Goal: Information Seeking & Learning: Learn about a topic

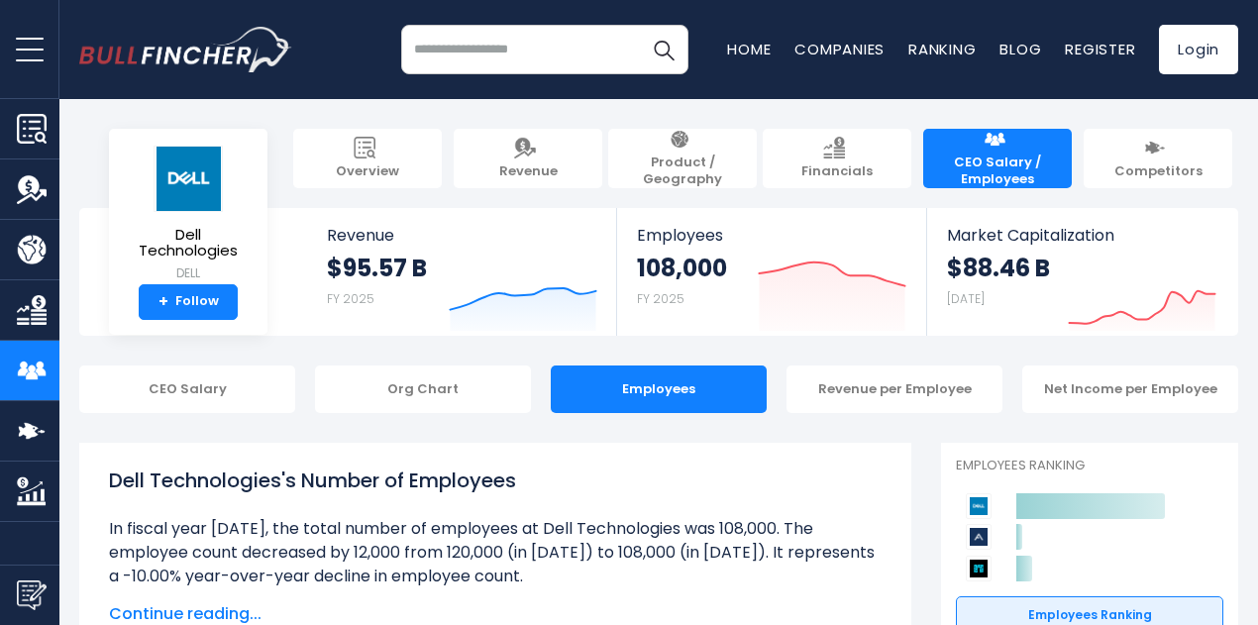
click at [530, 34] on input "search" at bounding box center [544, 50] width 287 height 50
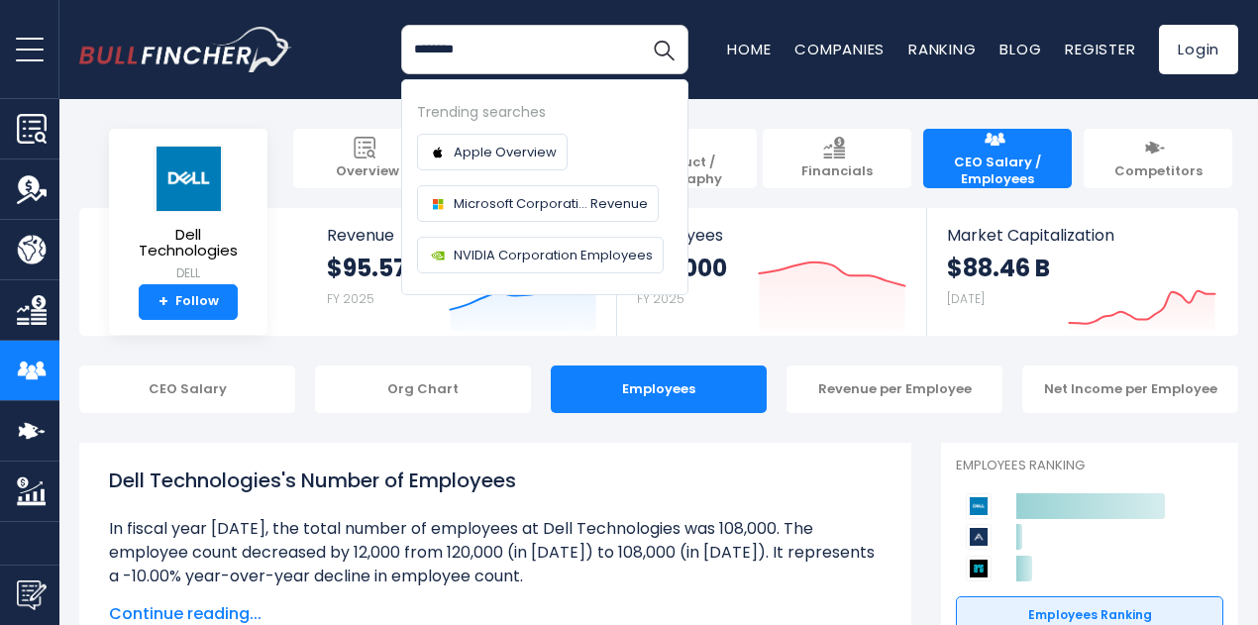
type input "********"
click at [639, 25] on button "Search" at bounding box center [664, 50] width 50 height 50
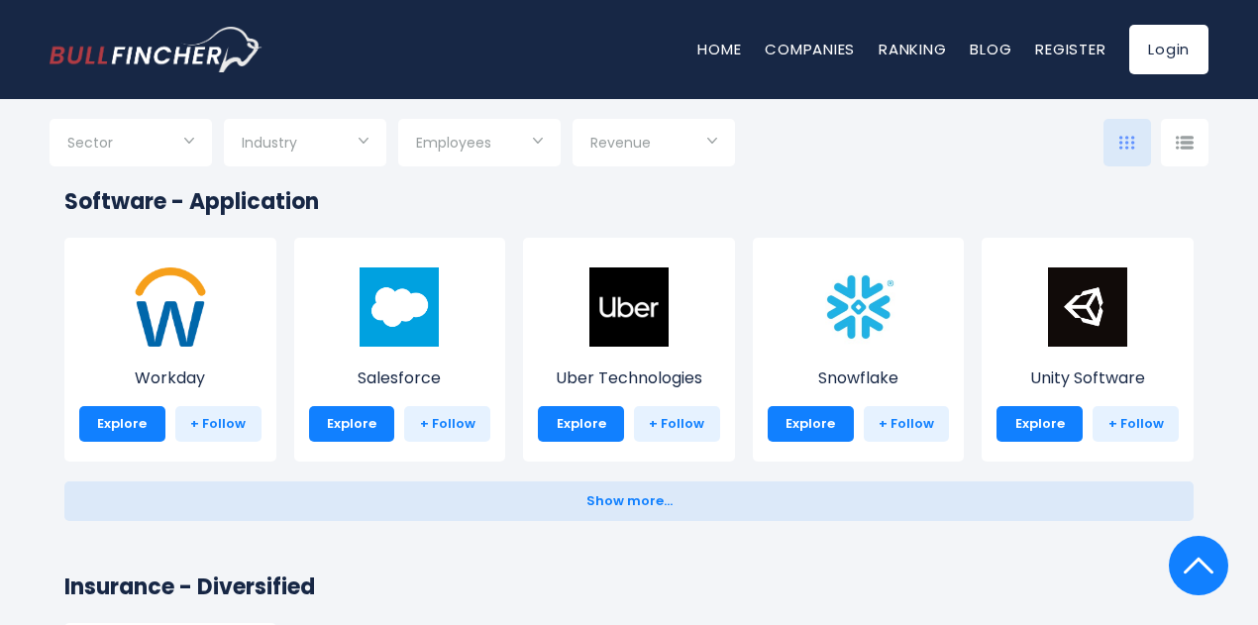
scroll to position [3911, 0]
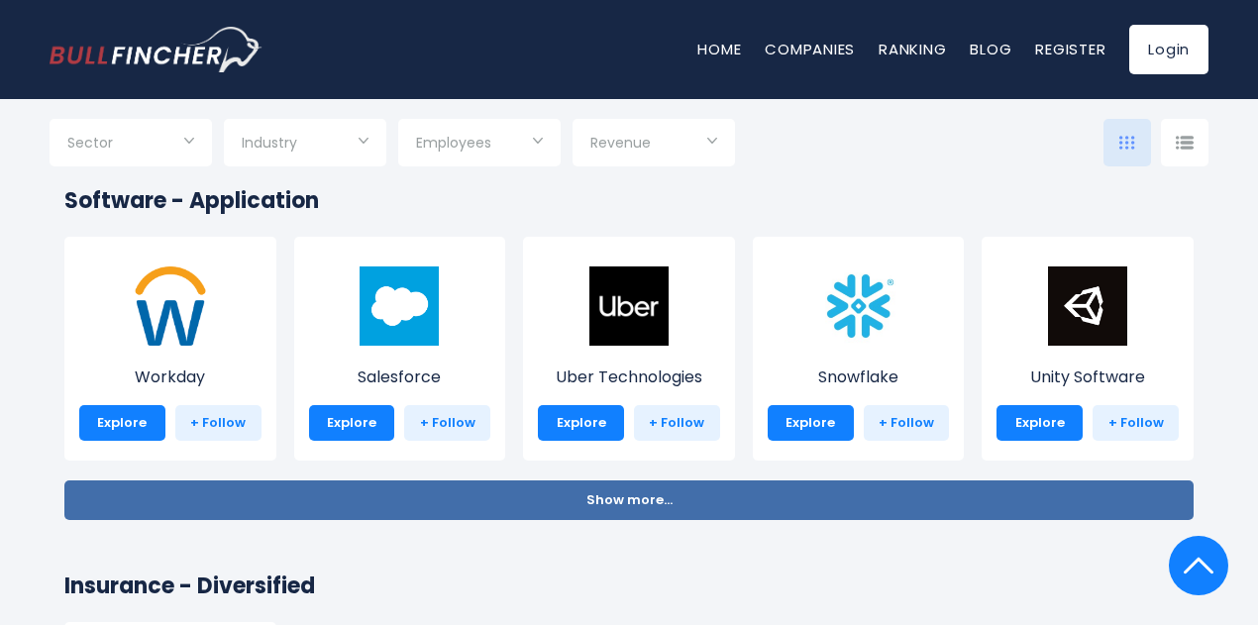
click at [632, 488] on button "Show more... Show less..." at bounding box center [628, 500] width 1129 height 40
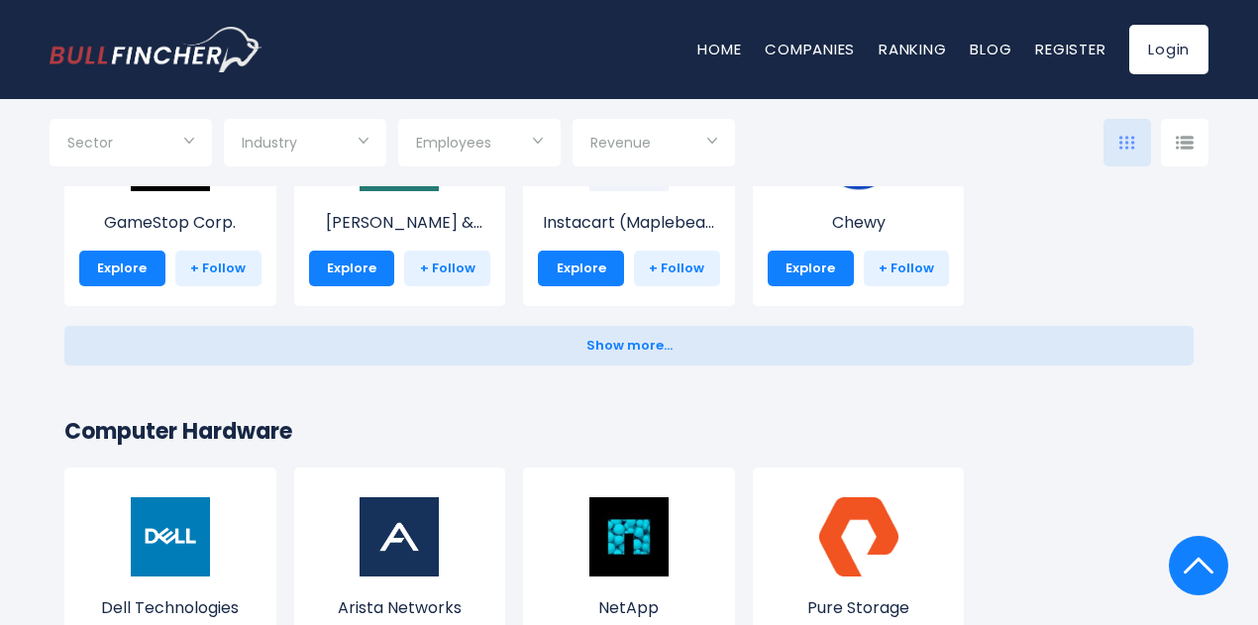
scroll to position [1028, 0]
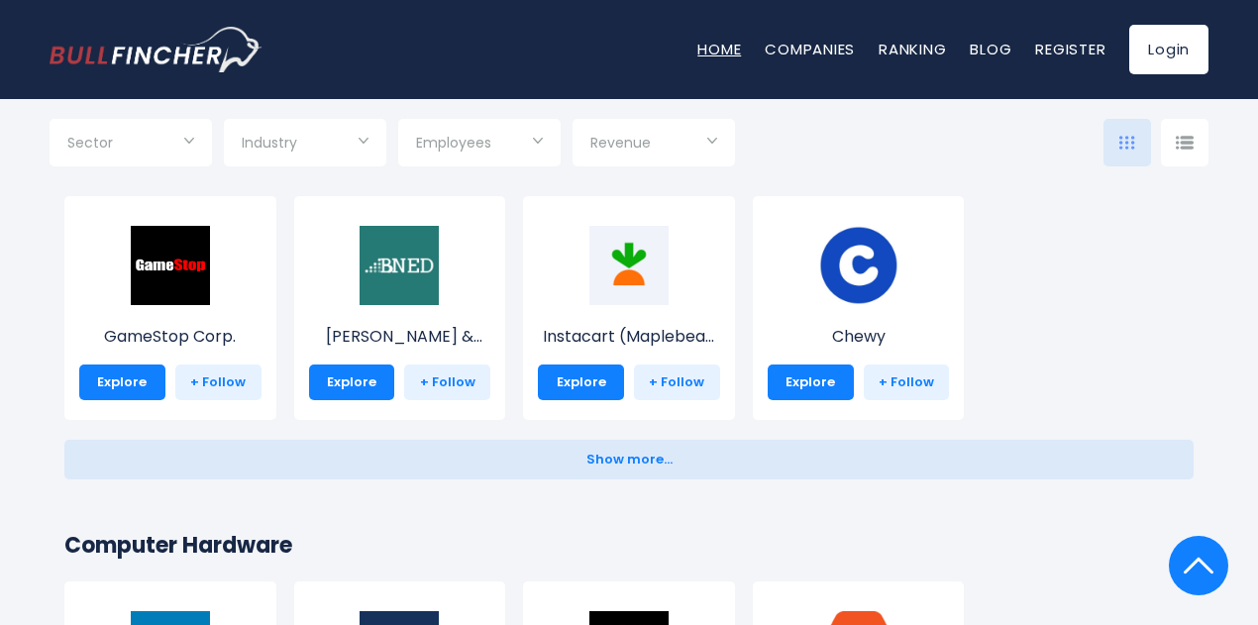
click at [710, 59] on link "Home" at bounding box center [719, 49] width 44 height 21
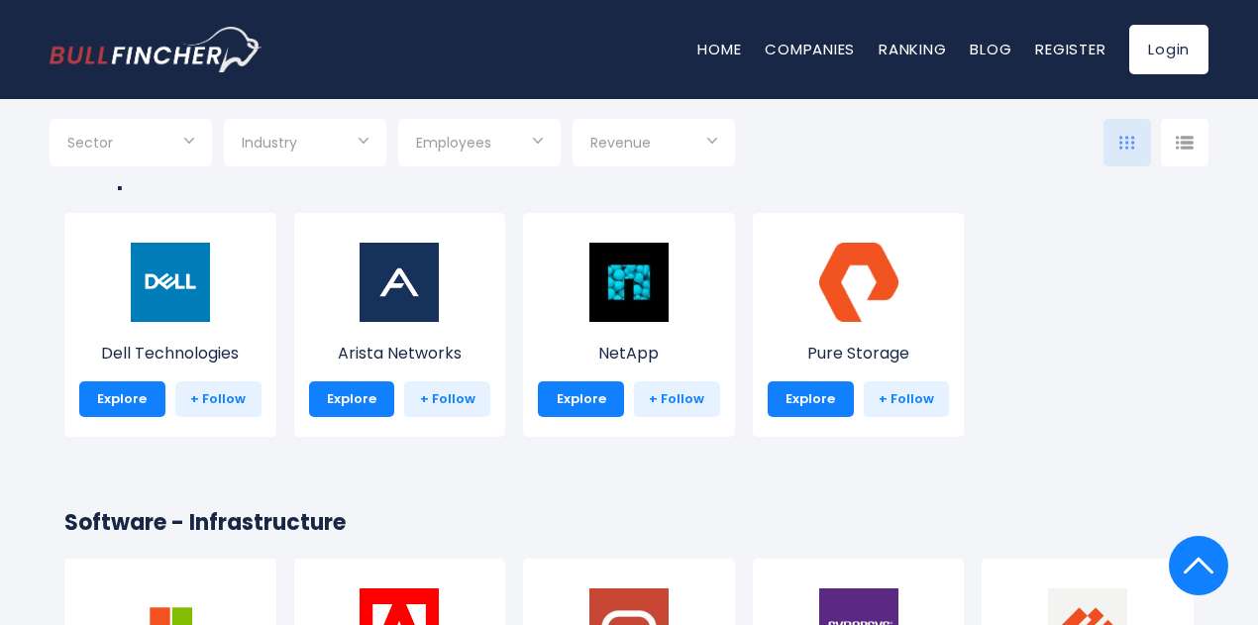
scroll to position [1402, 0]
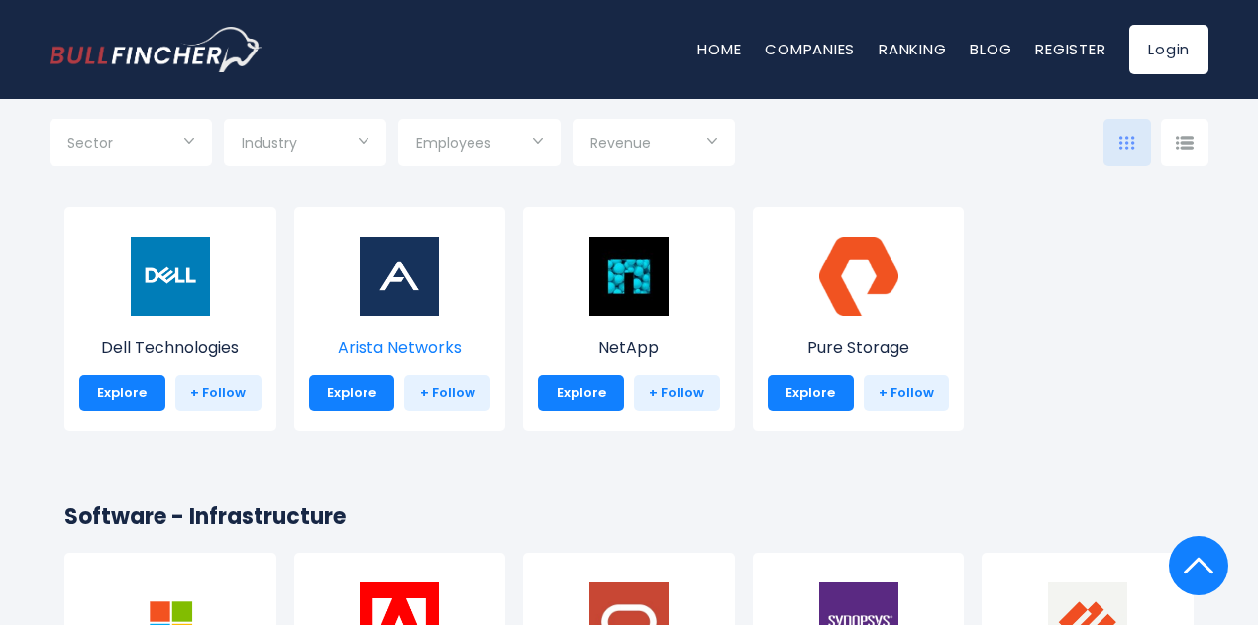
click at [399, 310] on img at bounding box center [398, 276] width 79 height 79
click at [619, 288] on img at bounding box center [628, 276] width 79 height 79
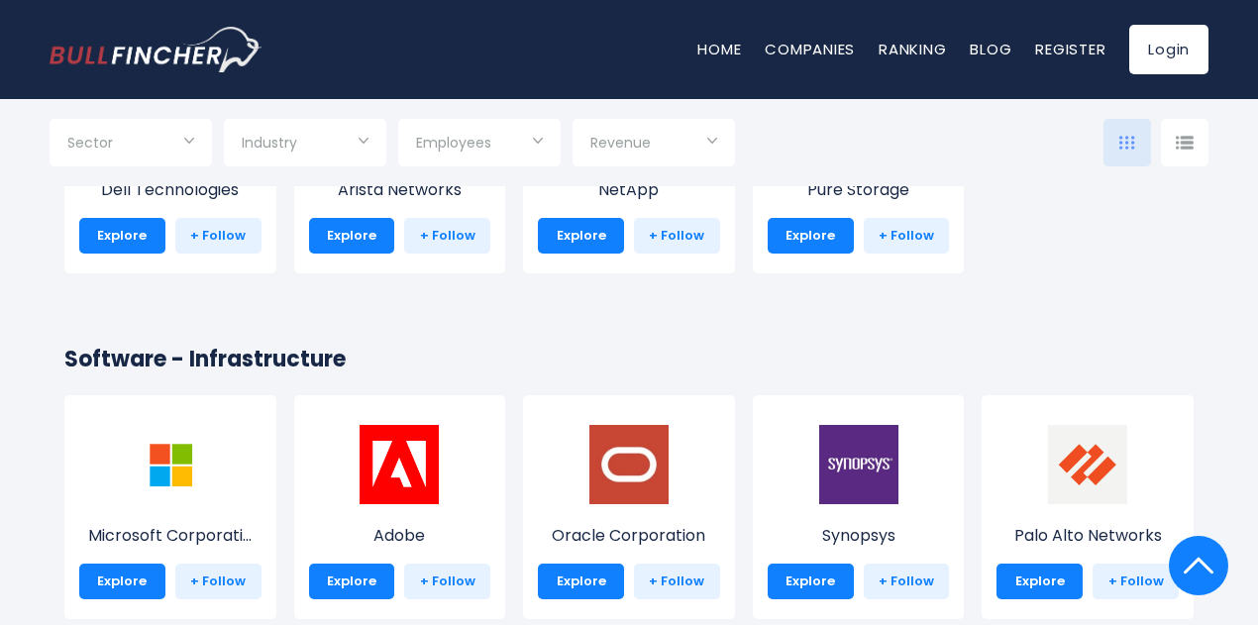
scroll to position [1561, 0]
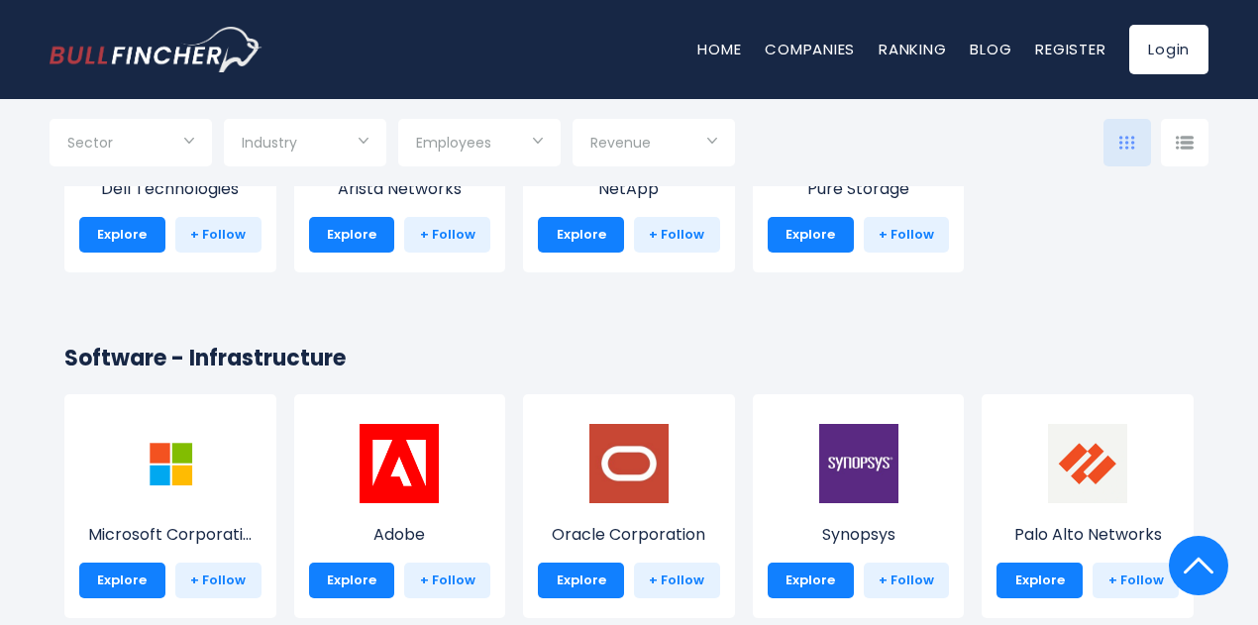
click at [482, 556] on div "Adobe Explore + Follow" at bounding box center [400, 506] width 212 height 224
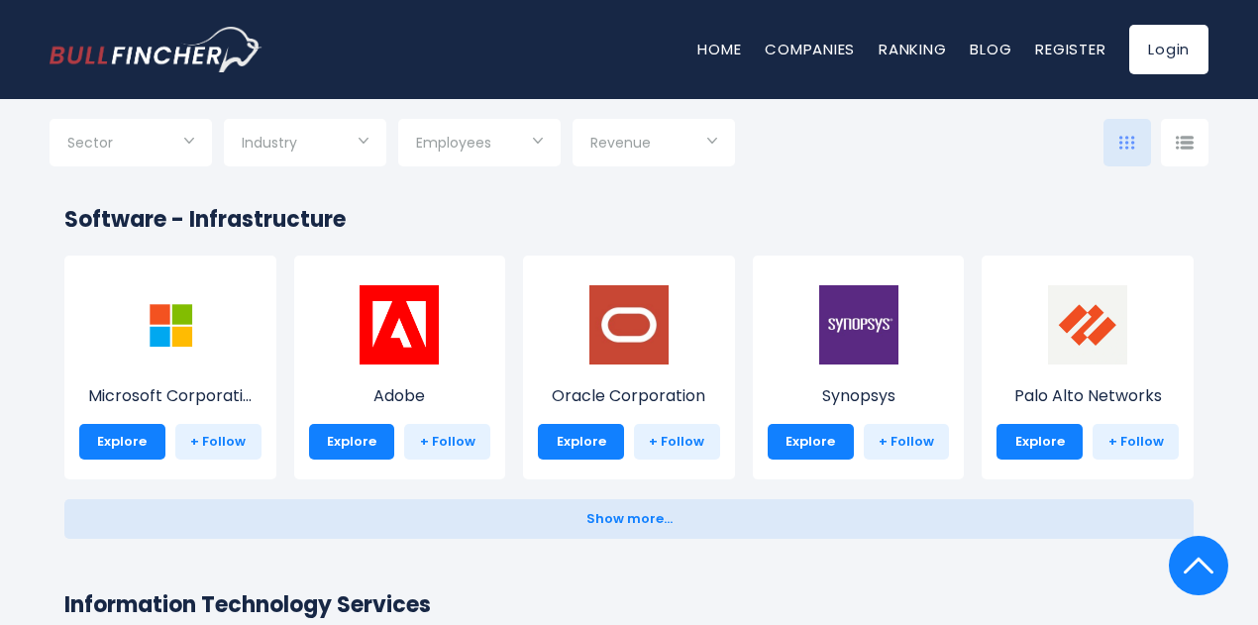
scroll to position [1698, 0]
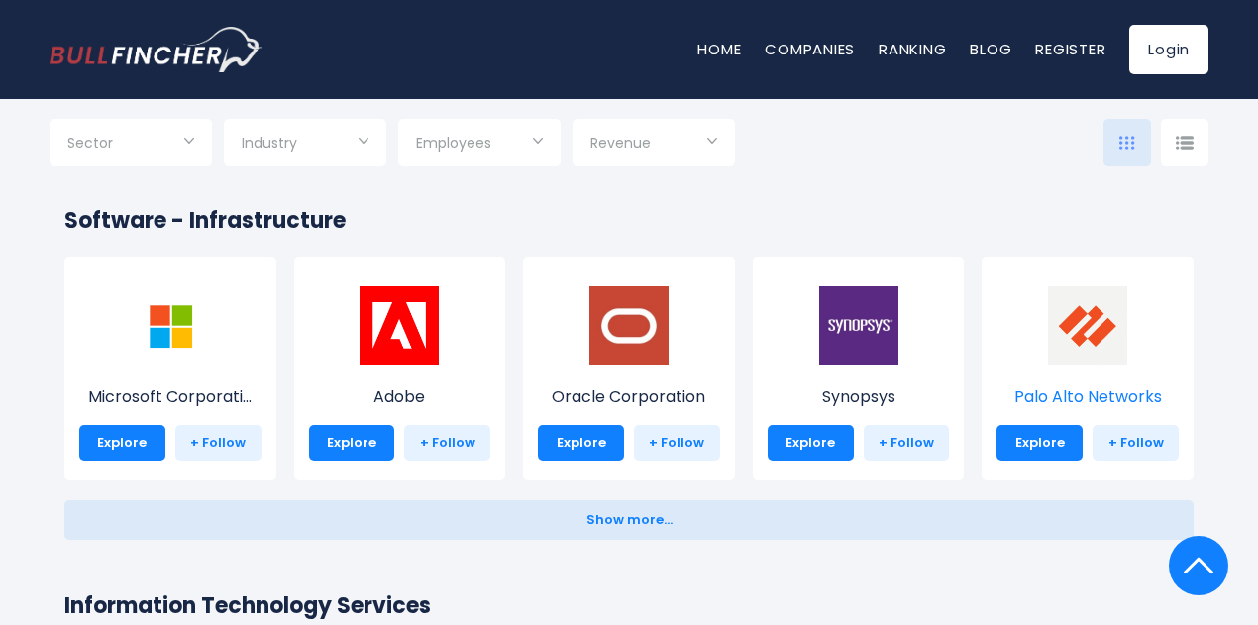
click at [1087, 310] on img at bounding box center [1087, 325] width 79 height 79
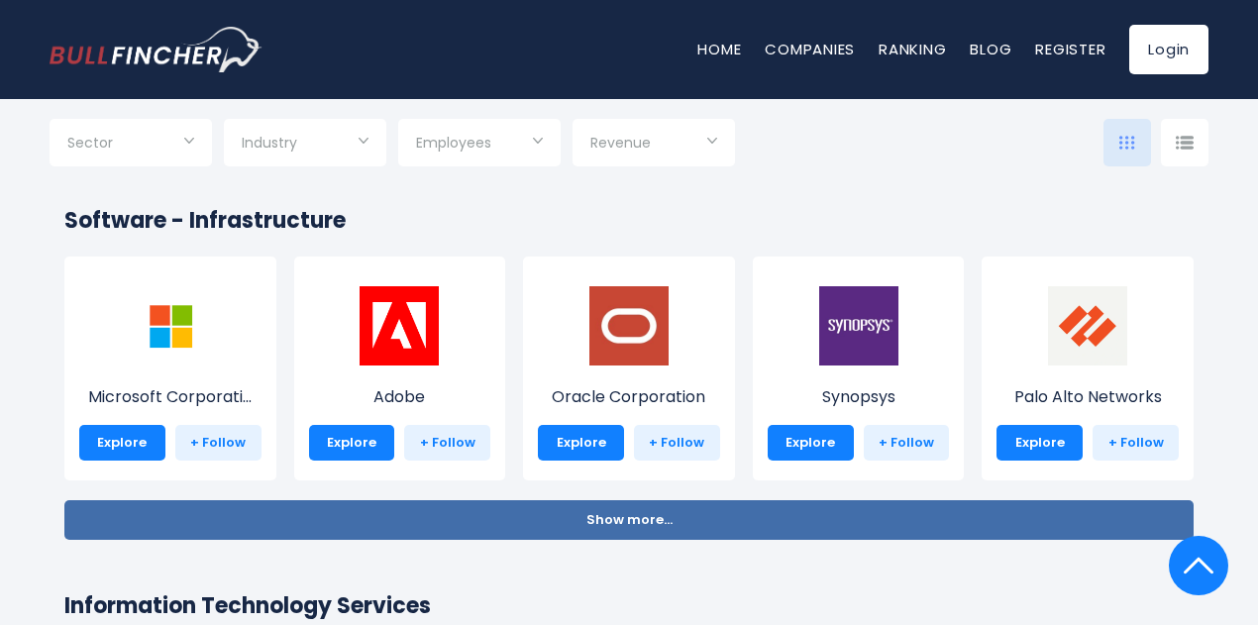
click at [624, 520] on span "Show more..." at bounding box center [629, 520] width 86 height 15
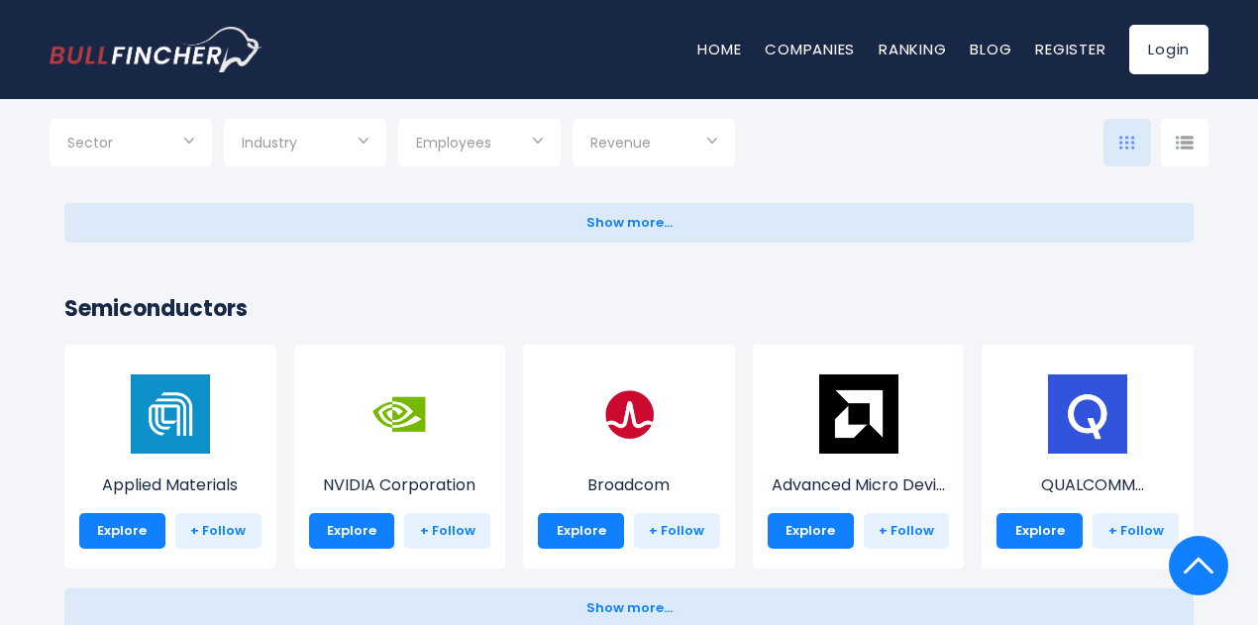
scroll to position [2623, 0]
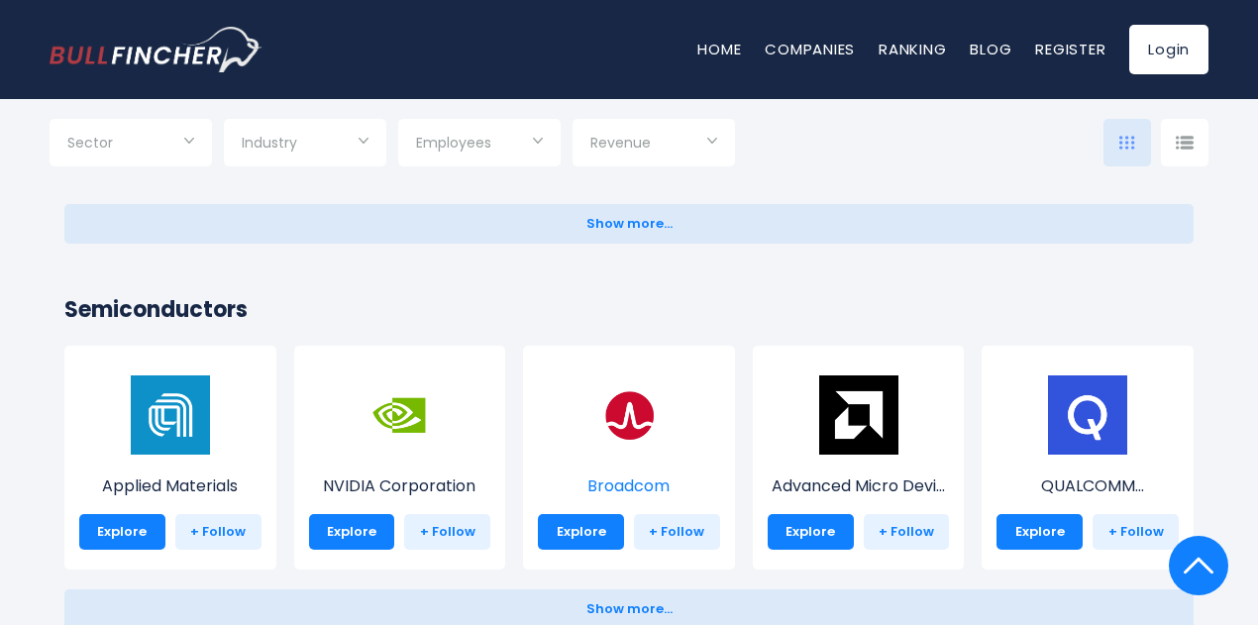
click at [648, 480] on p "Broadcom" at bounding box center [629, 486] width 182 height 24
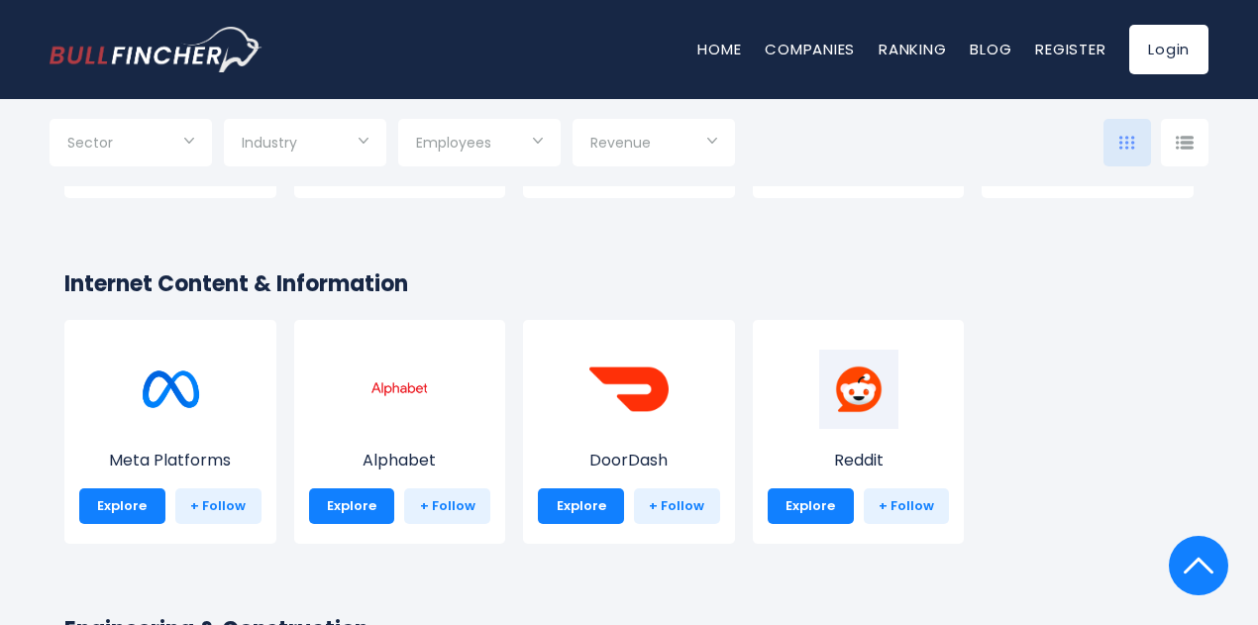
scroll to position [3381, 0]
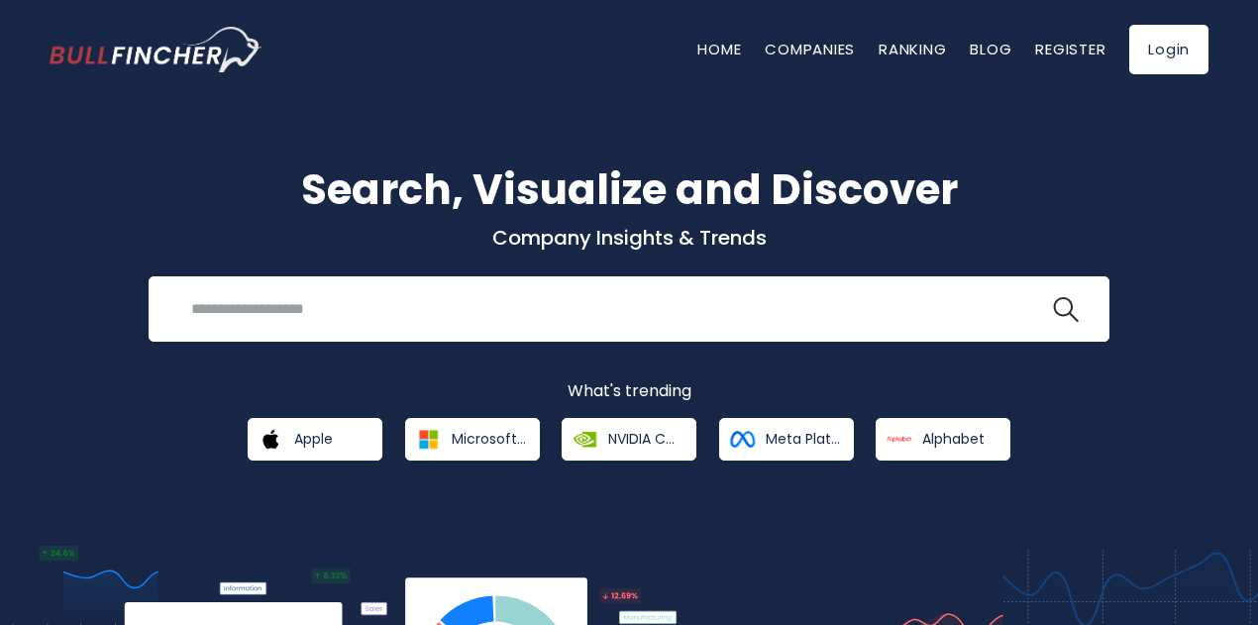
click at [979, 244] on p "Company Insights & Trends" at bounding box center [629, 238] width 1159 height 26
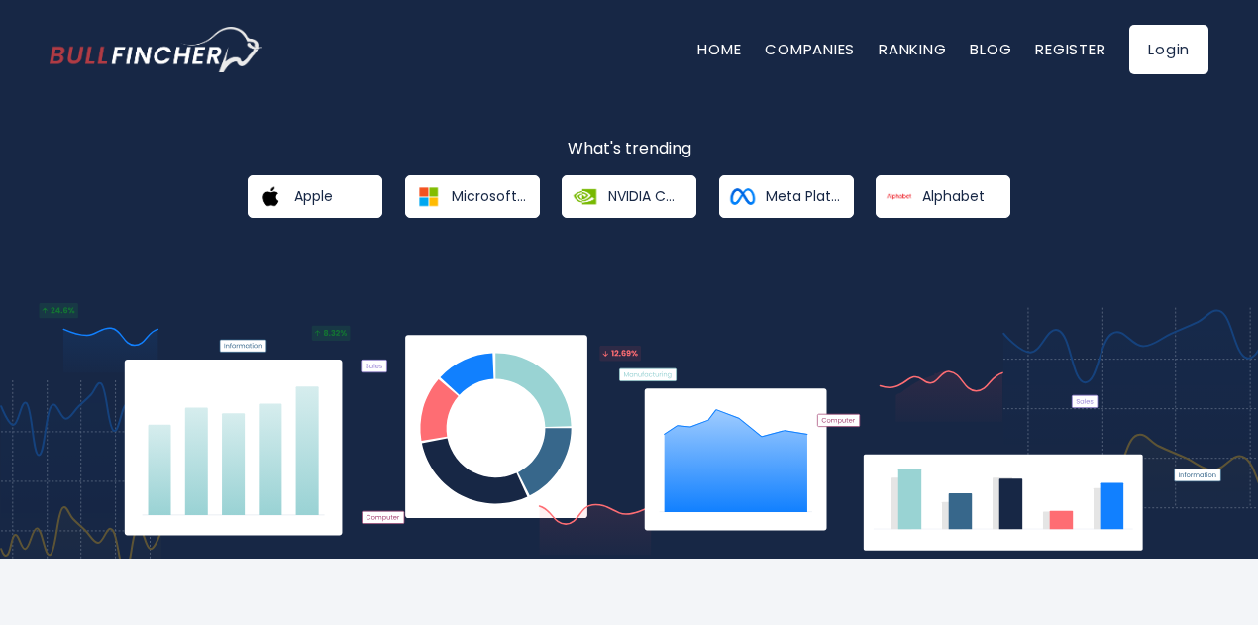
scroll to position [244, 0]
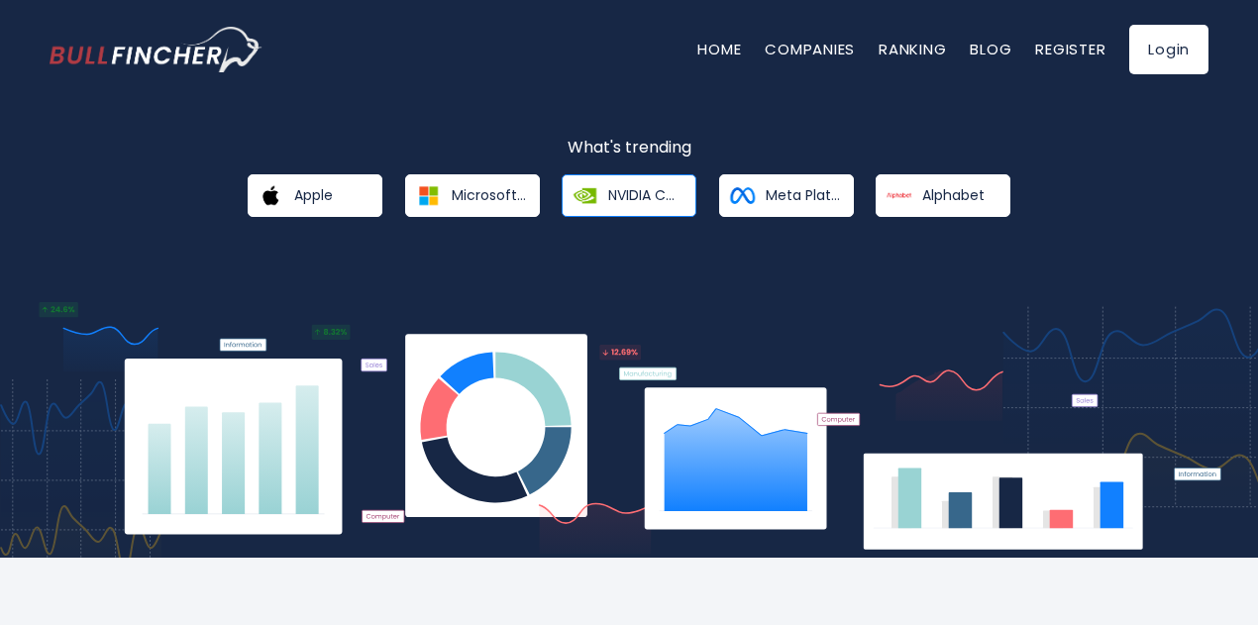
click at [663, 198] on span "NVIDIA Corporation" at bounding box center [645, 195] width 74 height 18
click at [317, 208] on link "Apple" at bounding box center [315, 195] width 135 height 43
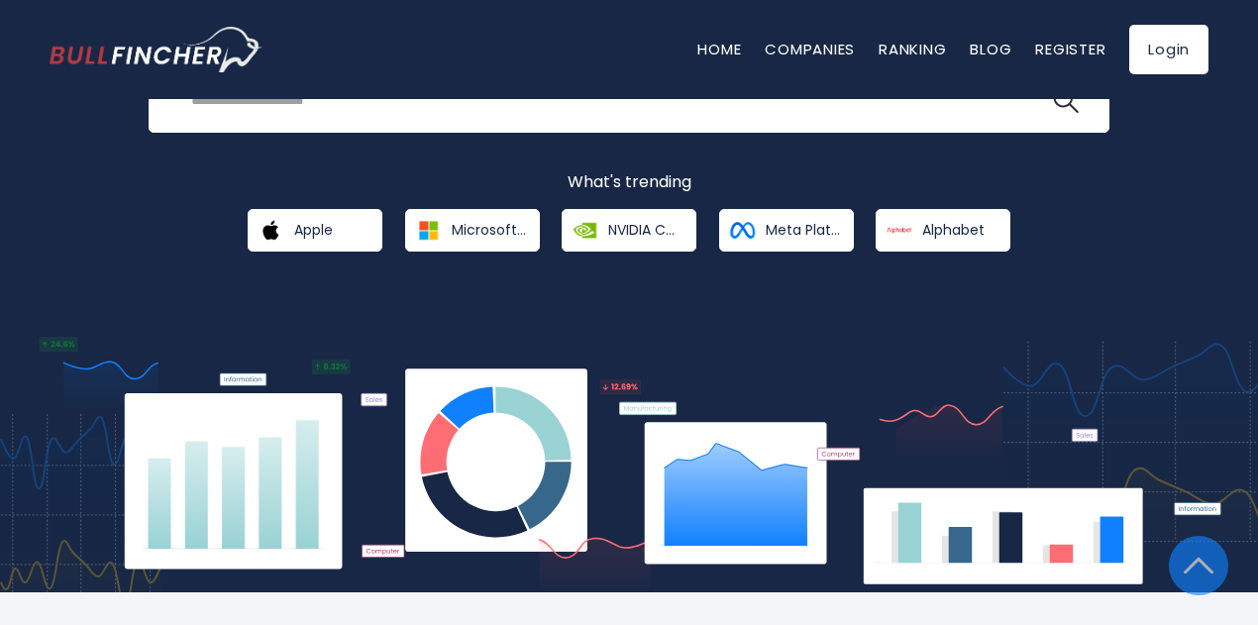
scroll to position [0, 0]
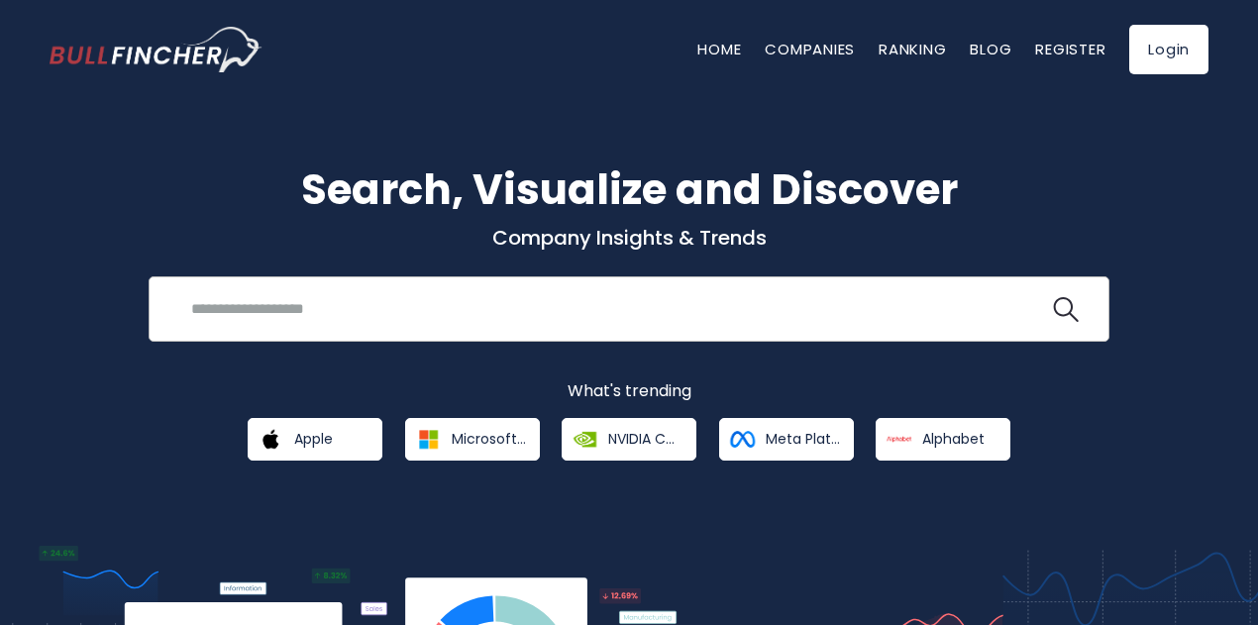
click at [387, 309] on input "search" at bounding box center [614, 308] width 870 height 37
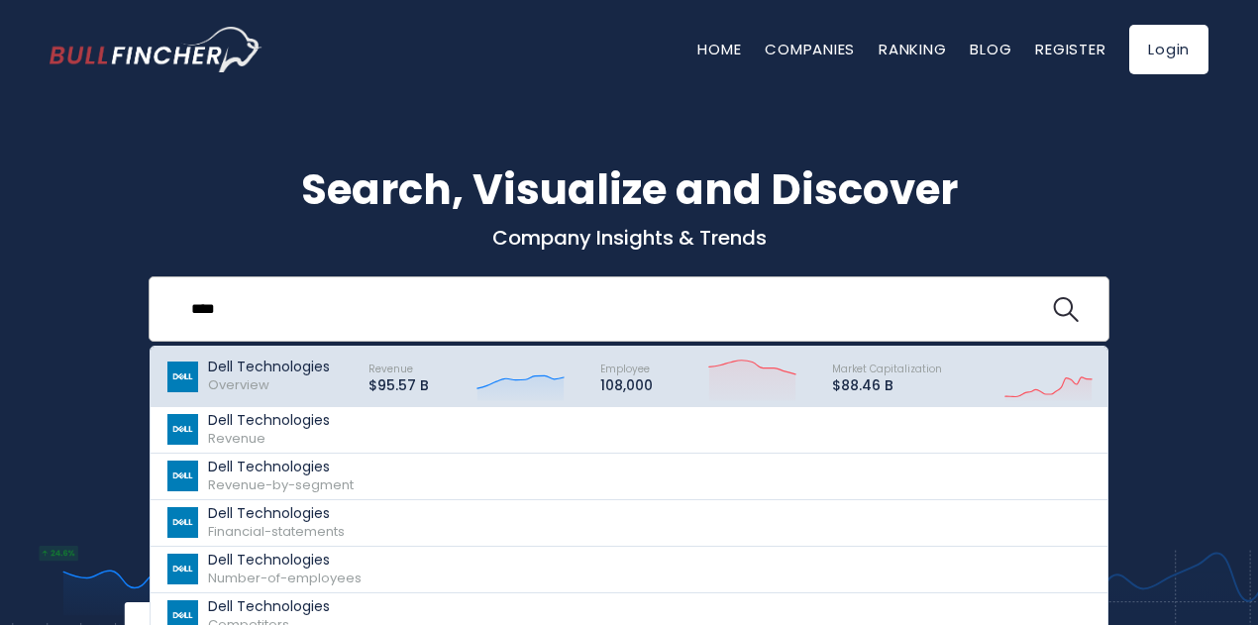
type input "****"
click at [317, 375] on div "Dell Technologies Overview" at bounding box center [269, 376] width 122 height 36
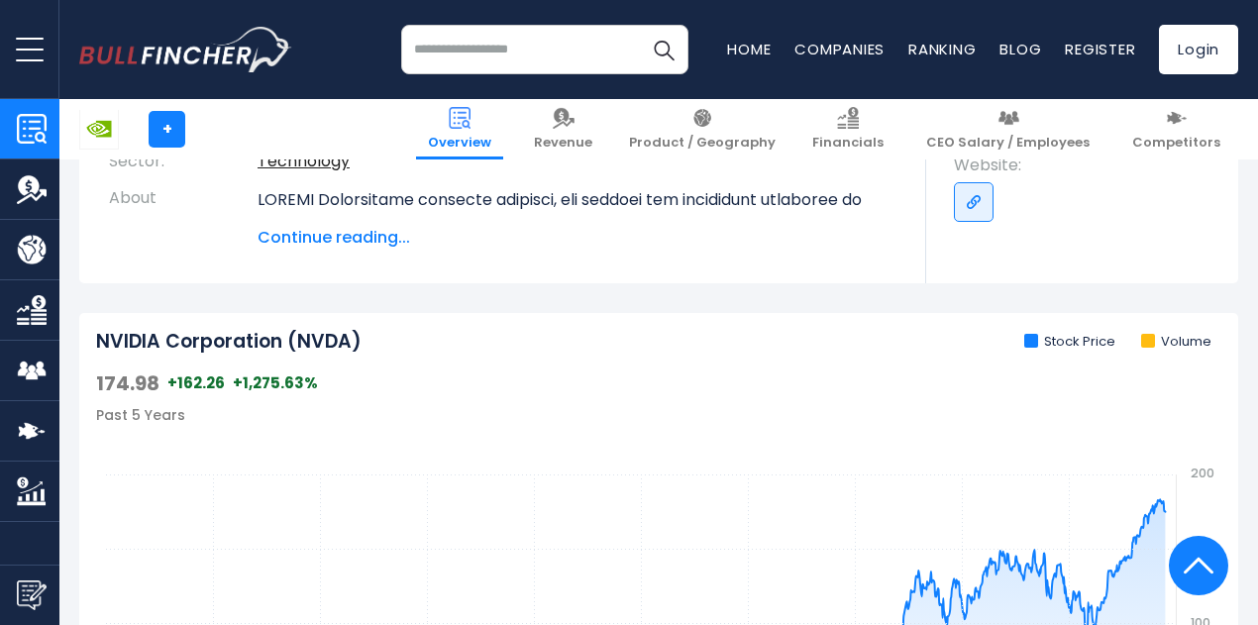
scroll to position [480, 0]
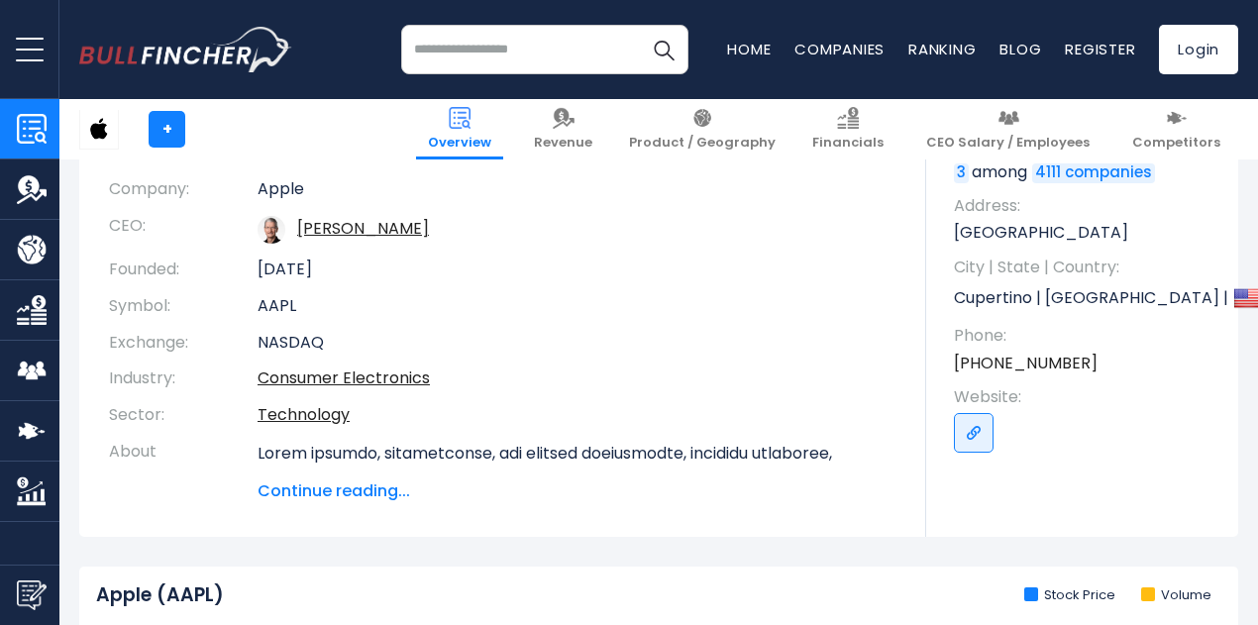
scroll to position [222, 0]
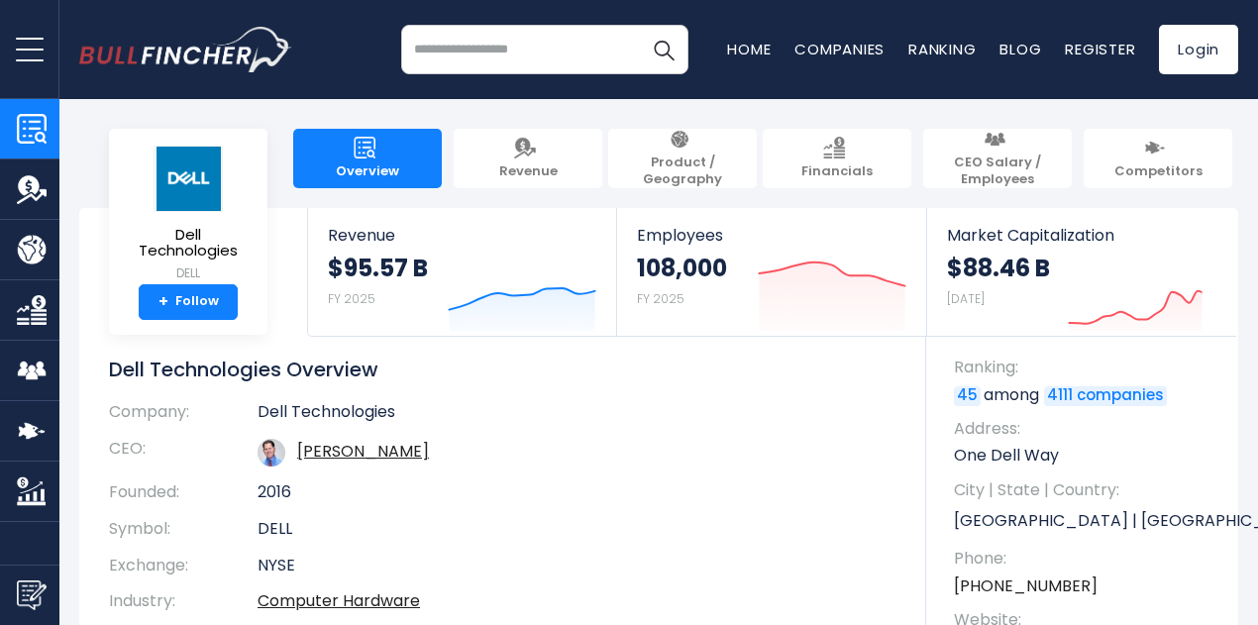
click at [700, 509] on td "2016" at bounding box center [576, 492] width 639 height 37
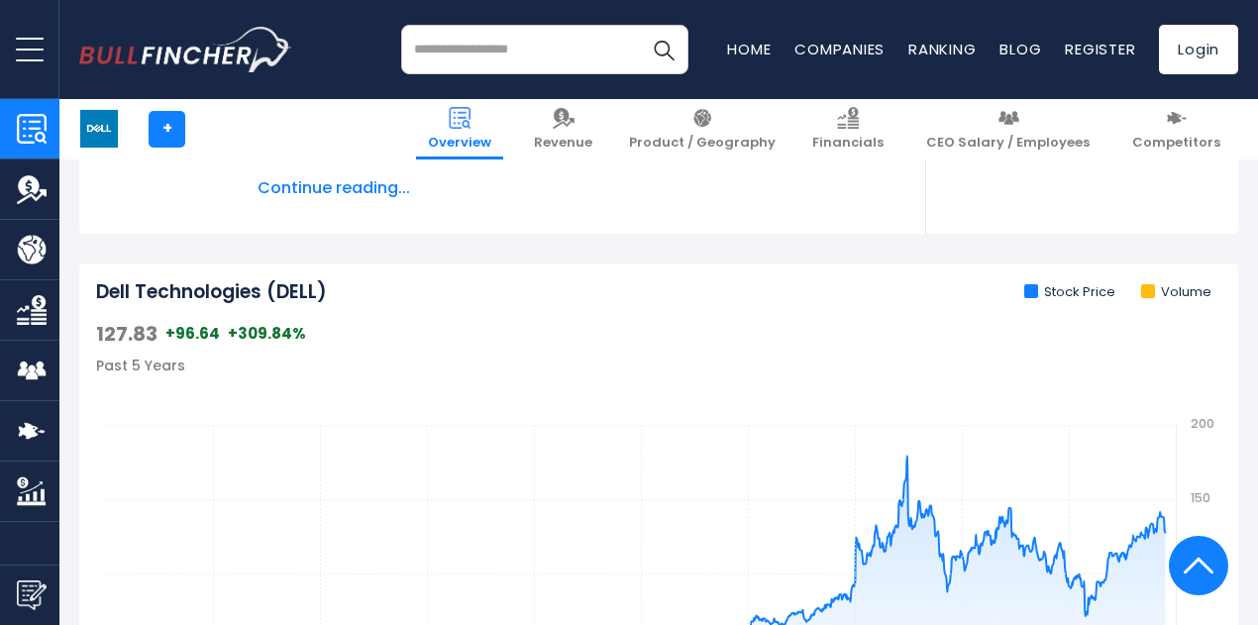
scroll to position [529, 0]
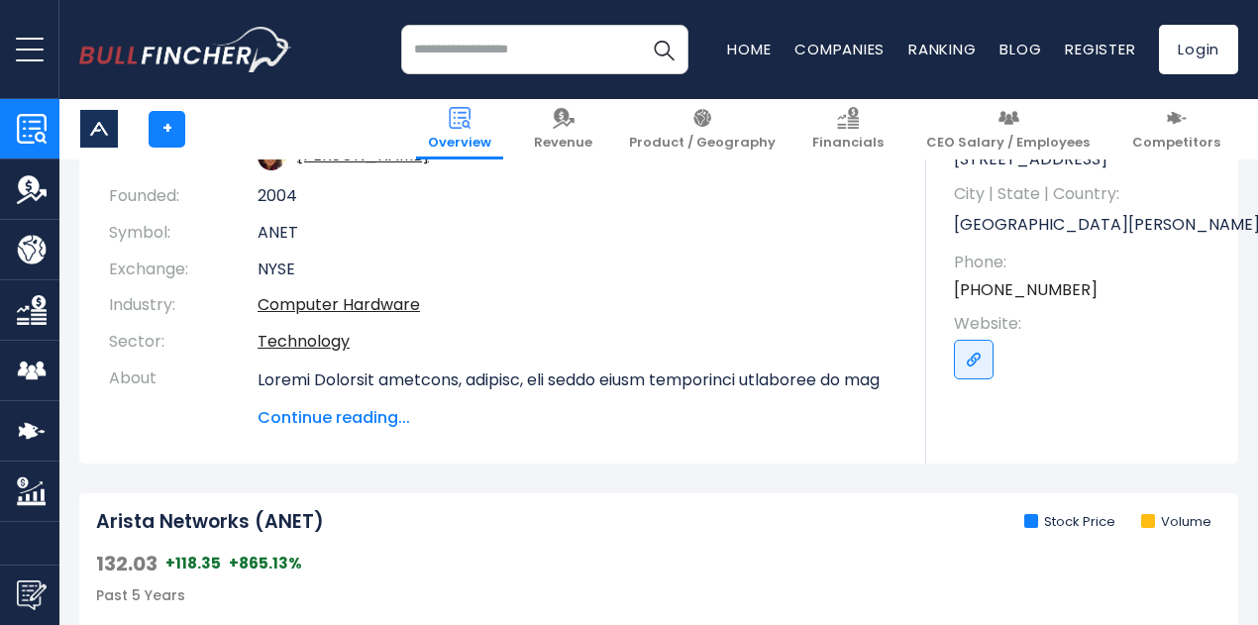
scroll to position [297, 0]
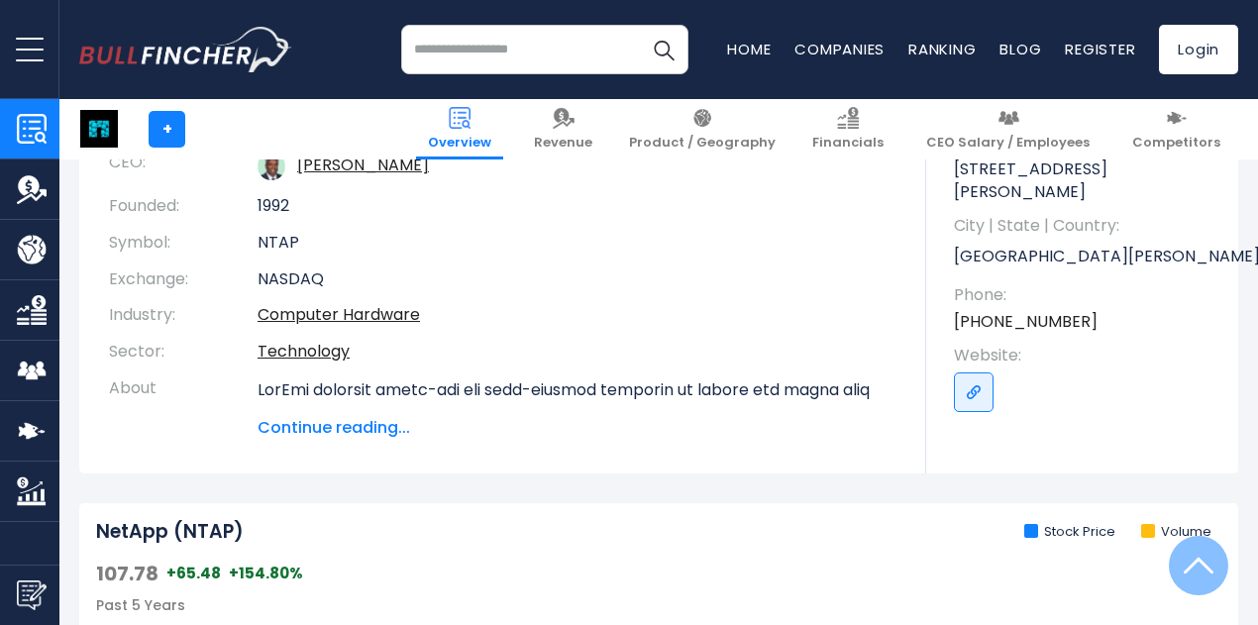
scroll to position [285, 0]
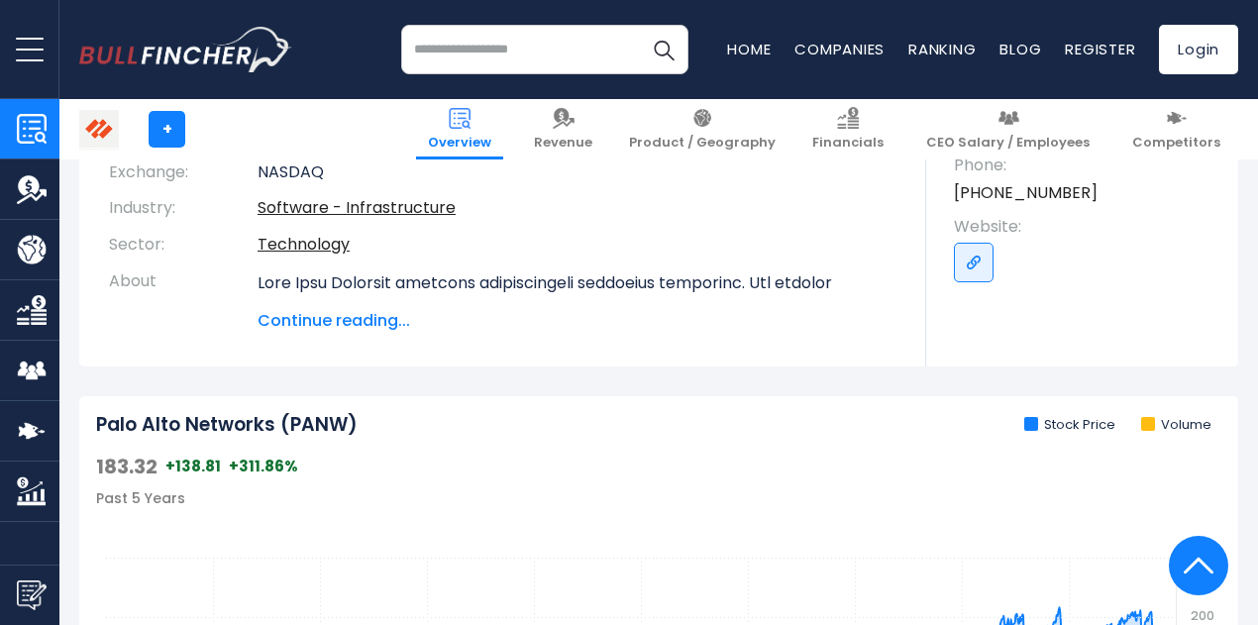
scroll to position [387, 0]
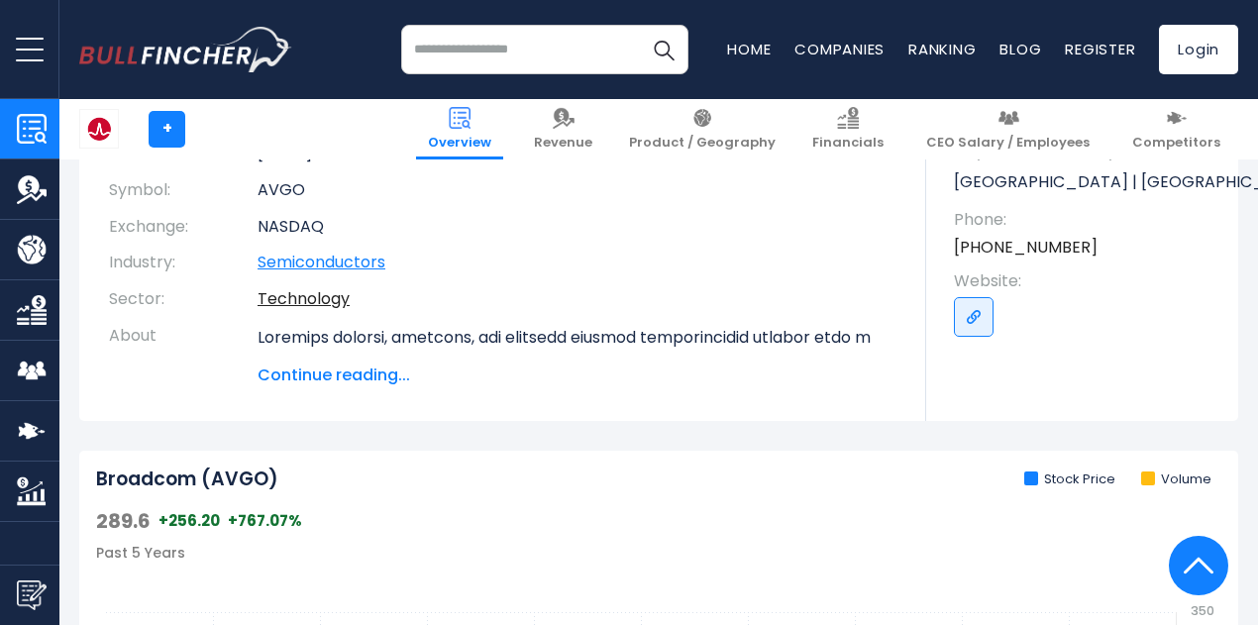
scroll to position [338, 0]
